Goal: Entertainment & Leisure: Consume media (video, audio)

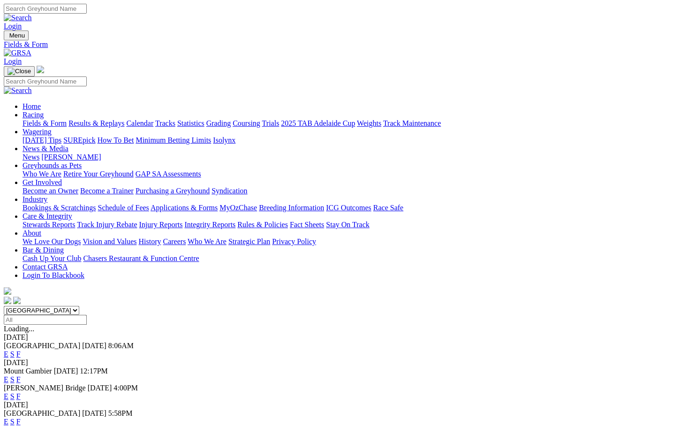
click at [8, 350] on link "E" at bounding box center [6, 354] width 5 height 8
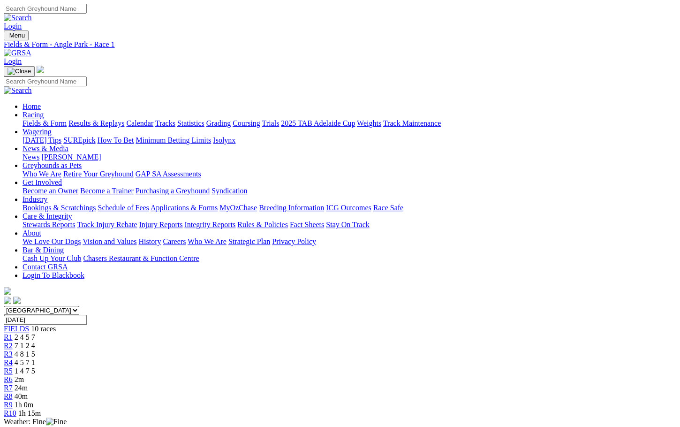
click at [24, 375] on span "2m" at bounding box center [19, 379] width 9 height 8
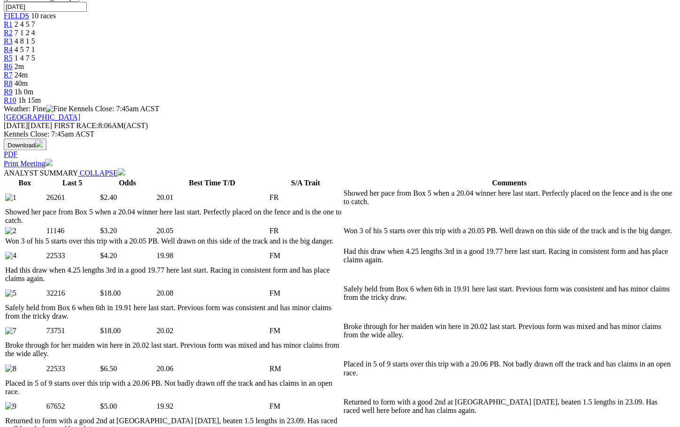
scroll to position [313, 0]
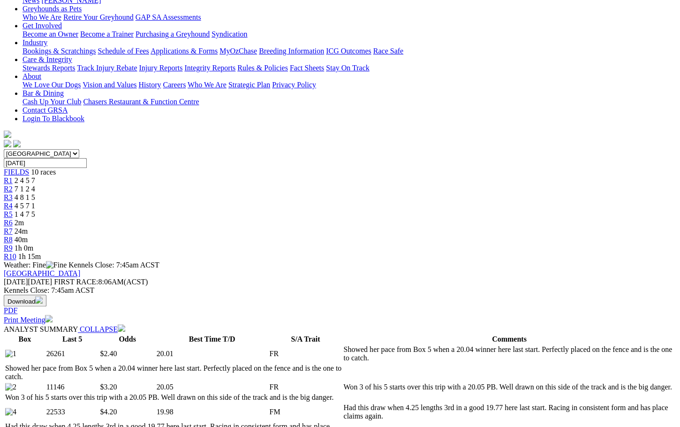
scroll to position [0, 0]
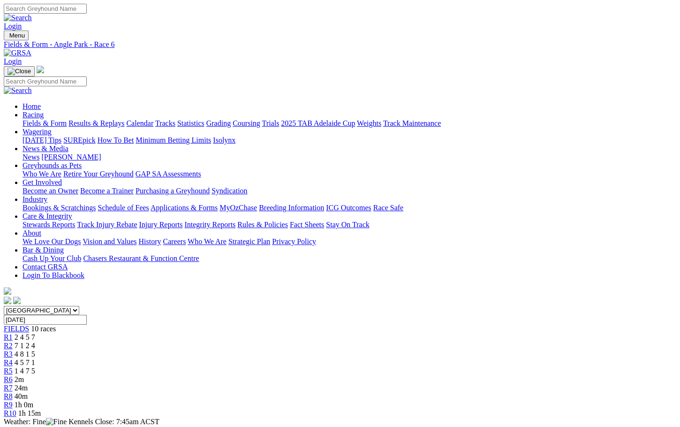
click at [28, 384] on span "24m" at bounding box center [21, 388] width 13 height 8
